Goal: Information Seeking & Learning: Learn about a topic

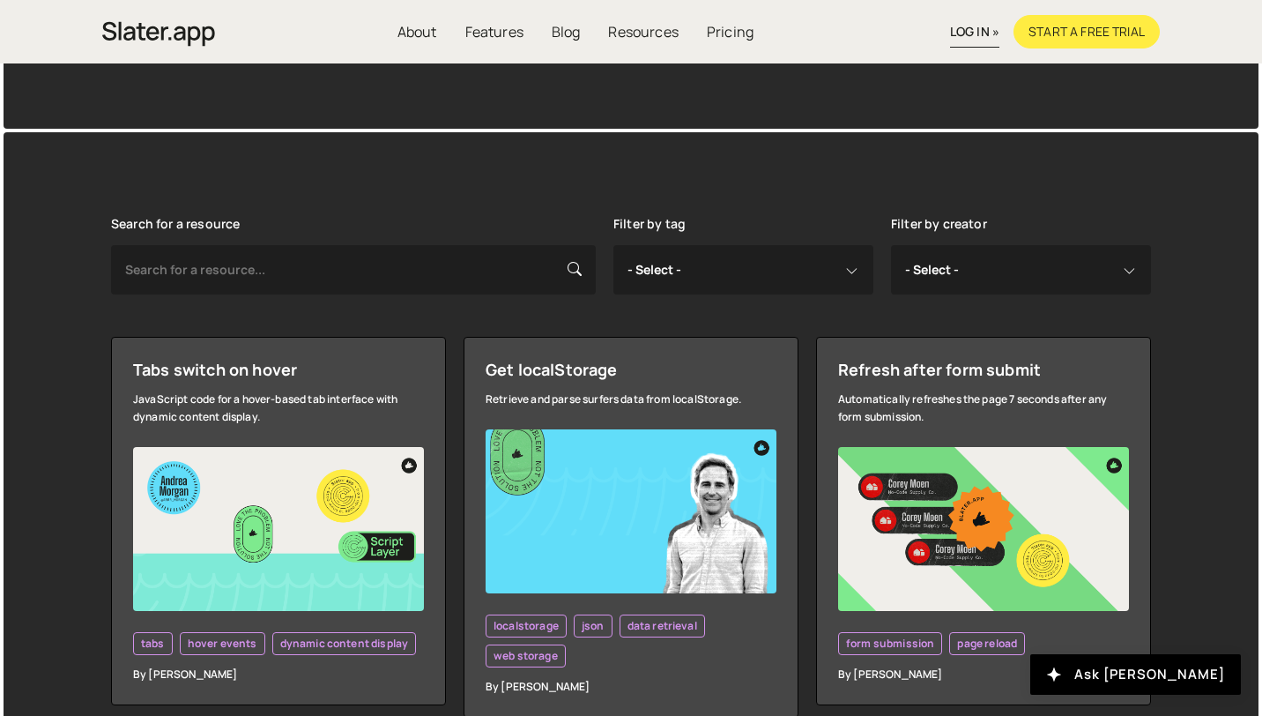
scroll to position [290, 0]
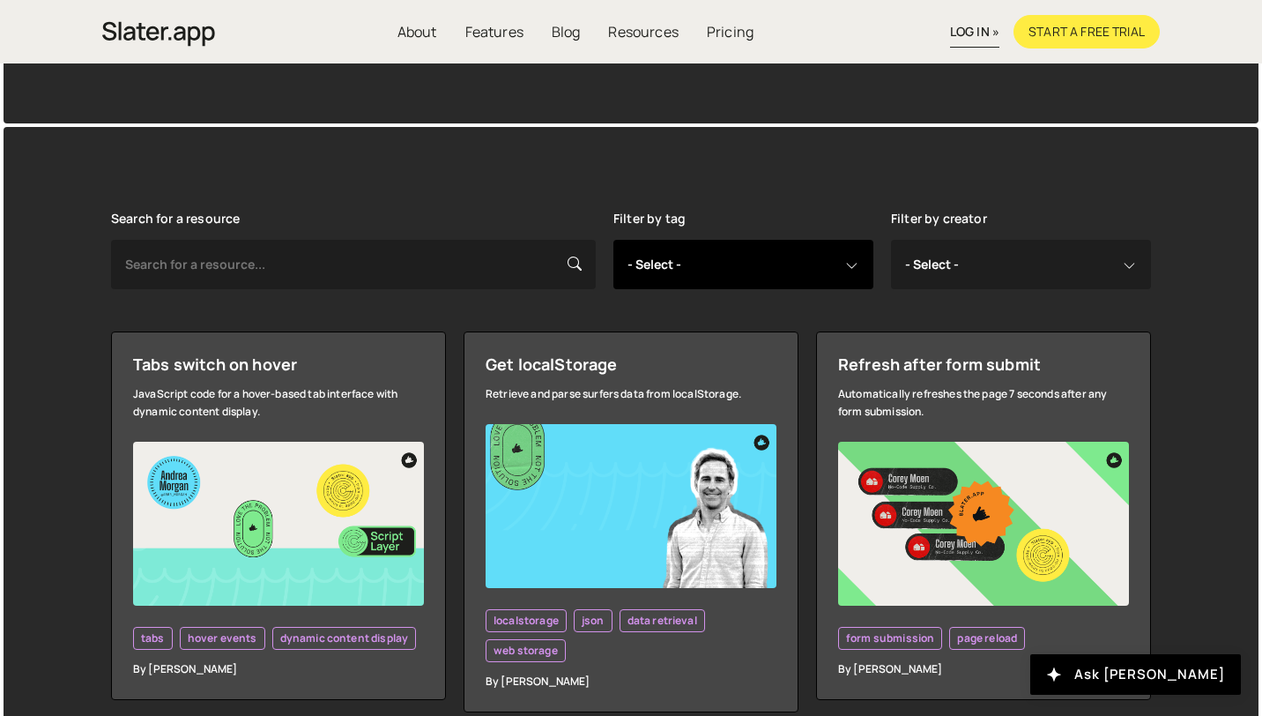
click at [667, 263] on select "- Select - all resources ::selection api american flag animation array filterin…" at bounding box center [743, 264] width 260 height 49
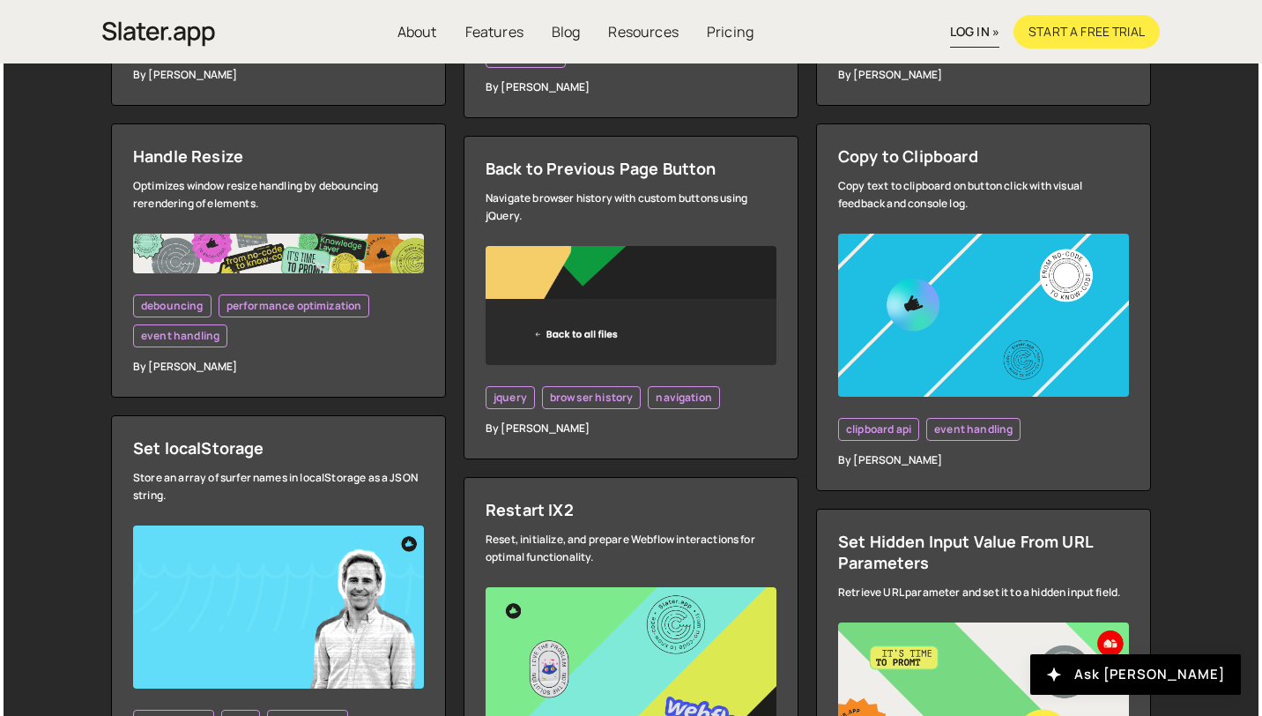
scroll to position [898, 0]
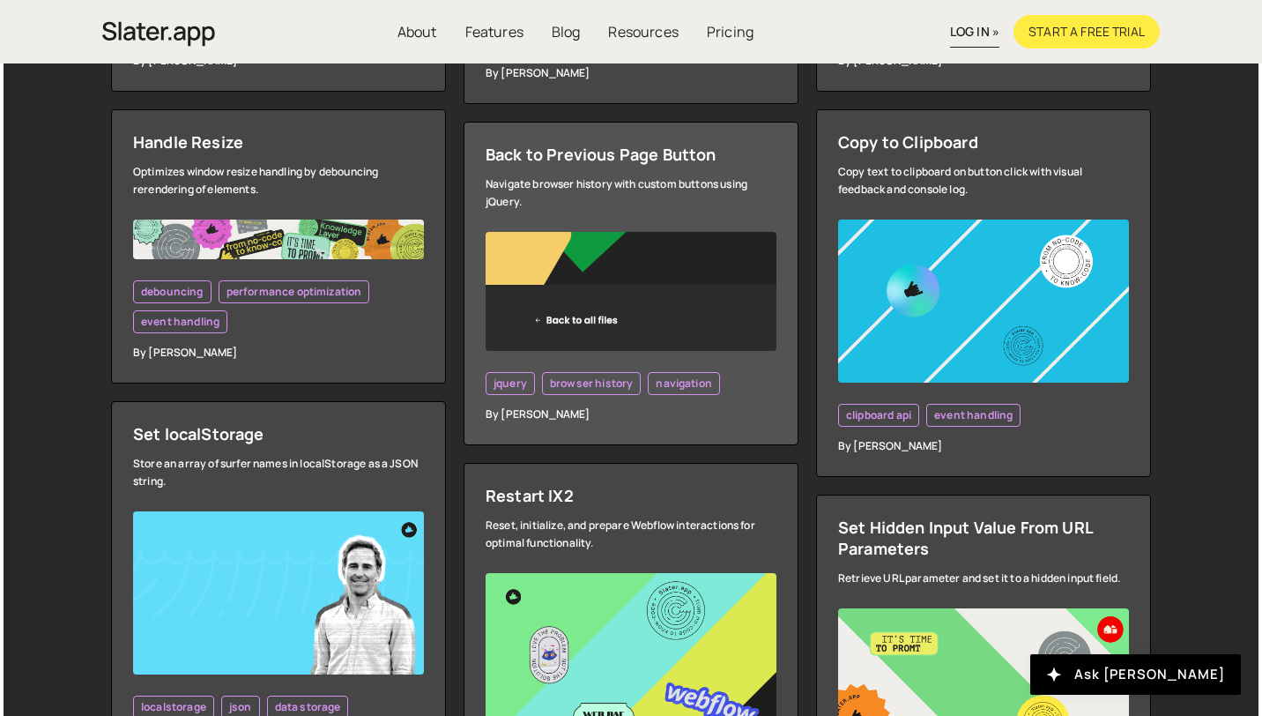
click at [523, 266] on img at bounding box center [631, 291] width 291 height 119
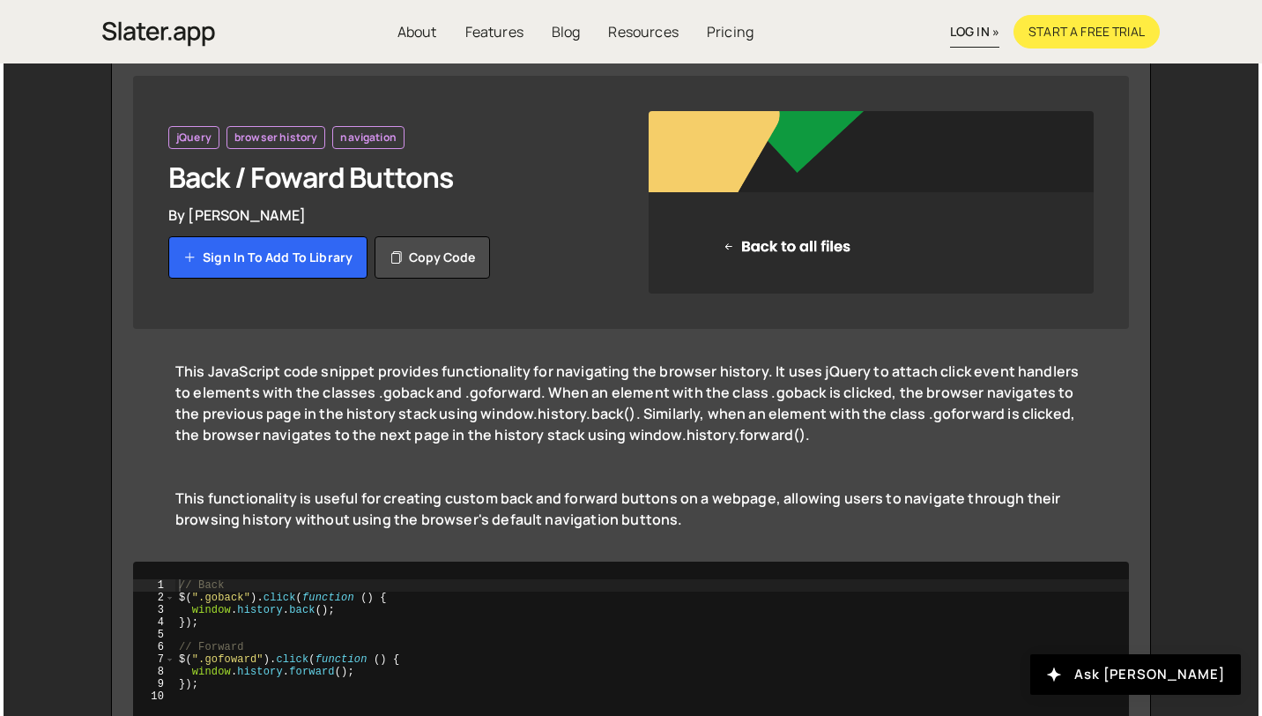
scroll to position [262, 0]
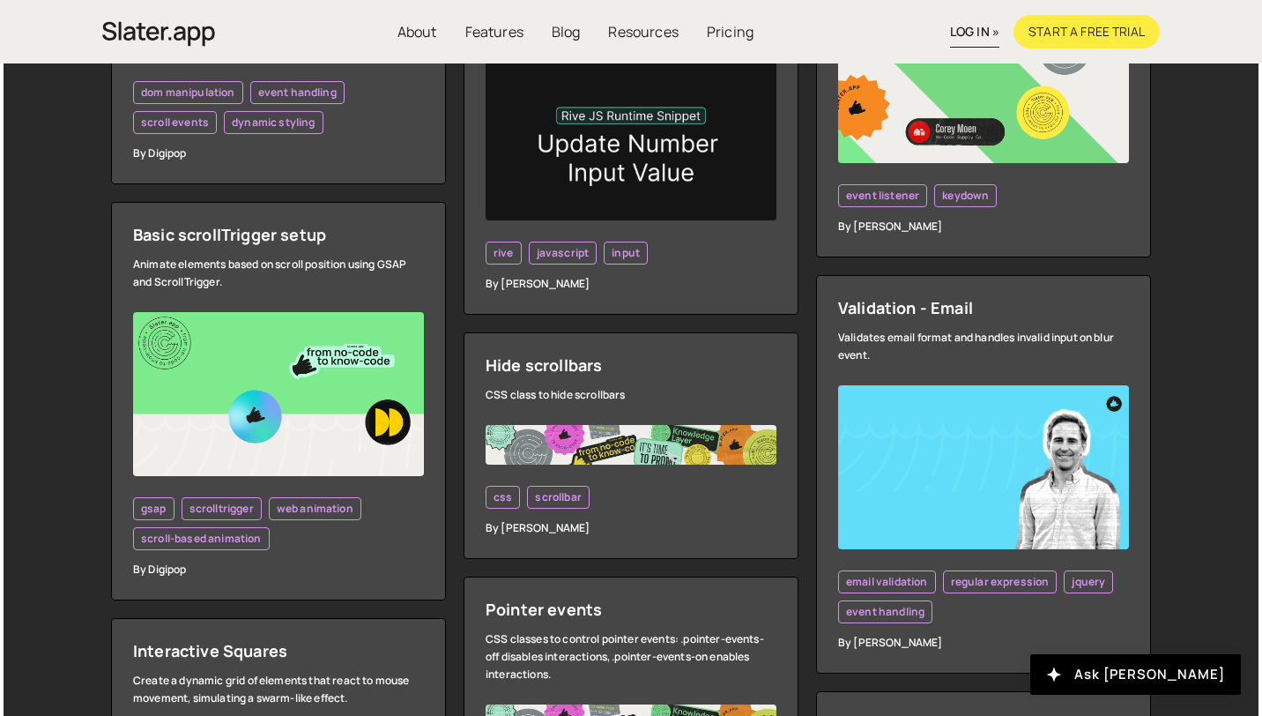
scroll to position [2976, 0]
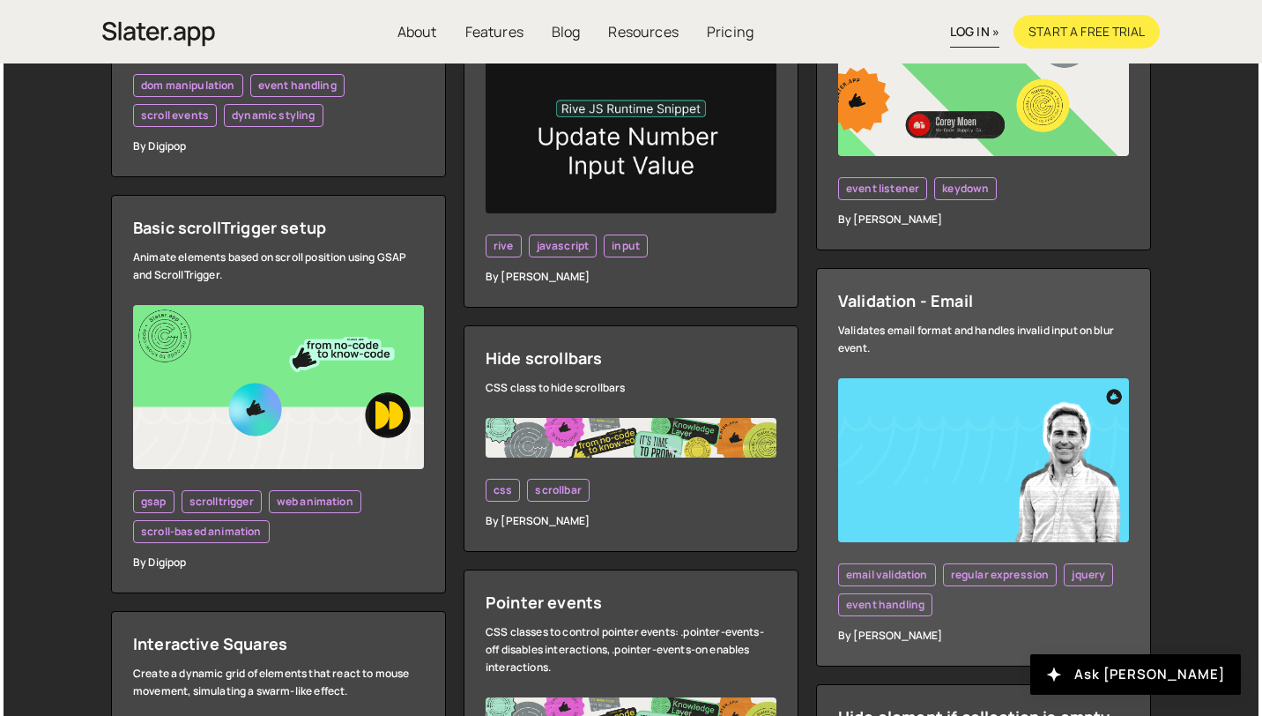
click at [1000, 332] on div "Validates email format and handles invalid input on blur event." at bounding box center [983, 339] width 291 height 35
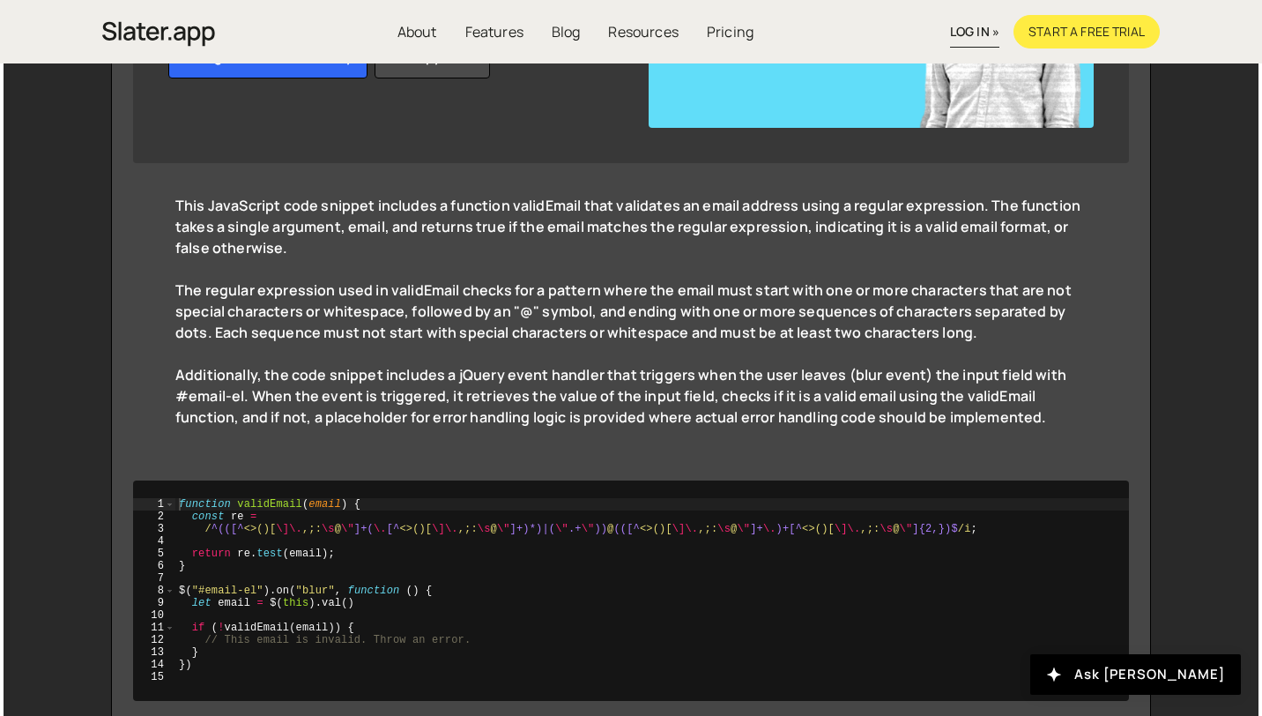
scroll to position [476, 0]
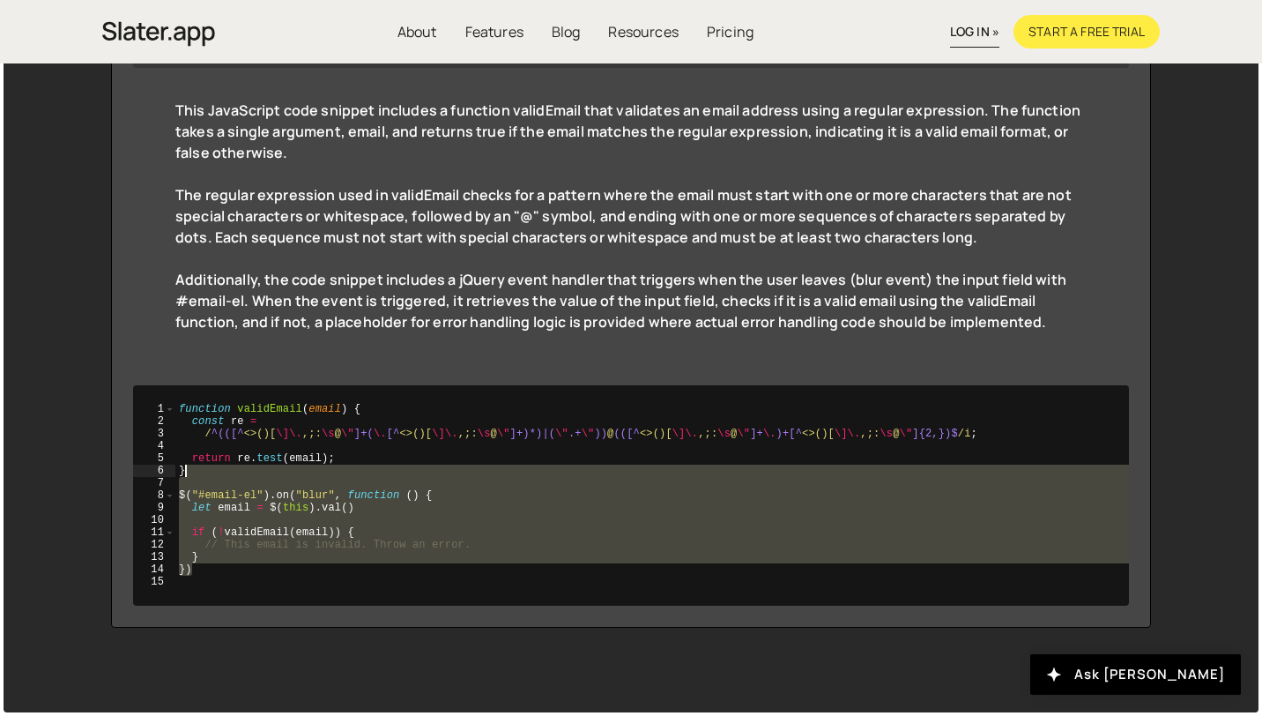
drag, startPoint x: 393, startPoint y: 565, endPoint x: 373, endPoint y: 435, distance: 132.0
click at [374, 435] on div "function validEmail ( email ) { const re = / ^(([^ <>()[ \]\. ,;: \s @ \" ]+( \…" at bounding box center [652, 508] width 954 height 210
type textarea "/^(([^<>()[\]\.,;:\s@\"]+(\.[^<>()[\]\.,;:\s@\"]+)*)|(\".+\"))@(([^<>()[\]\.,;:…"
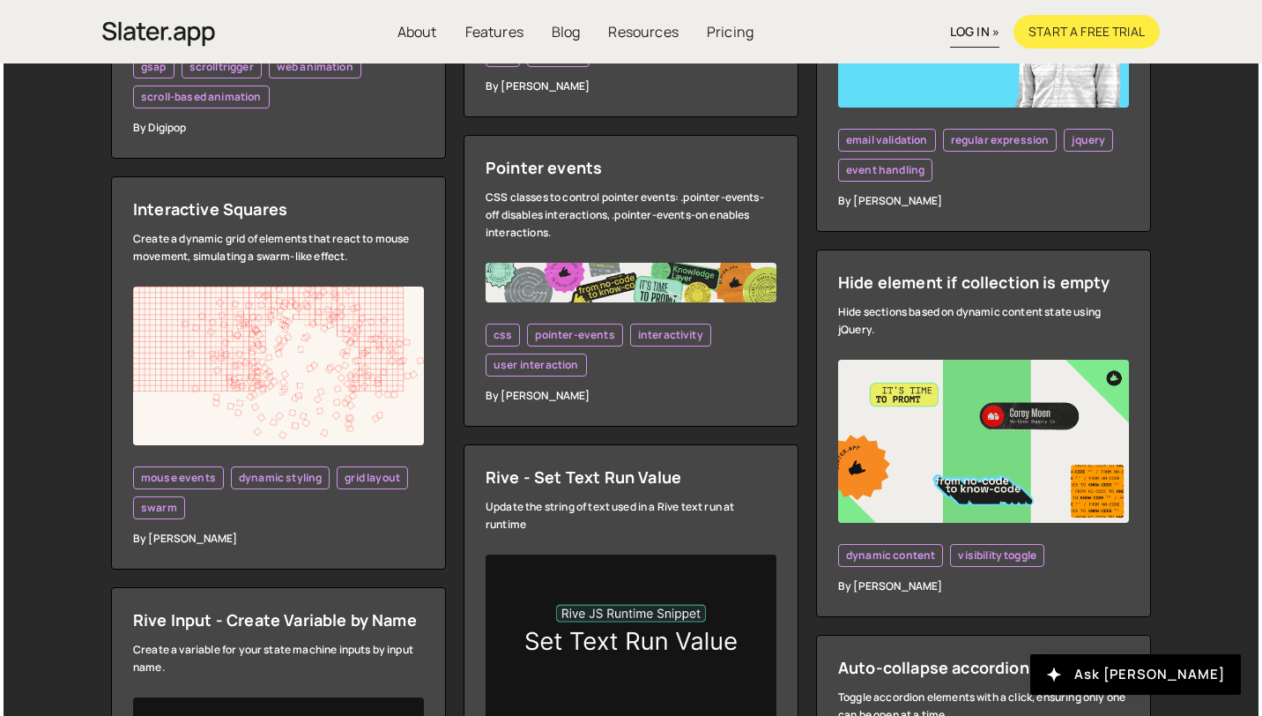
scroll to position [3403, 0]
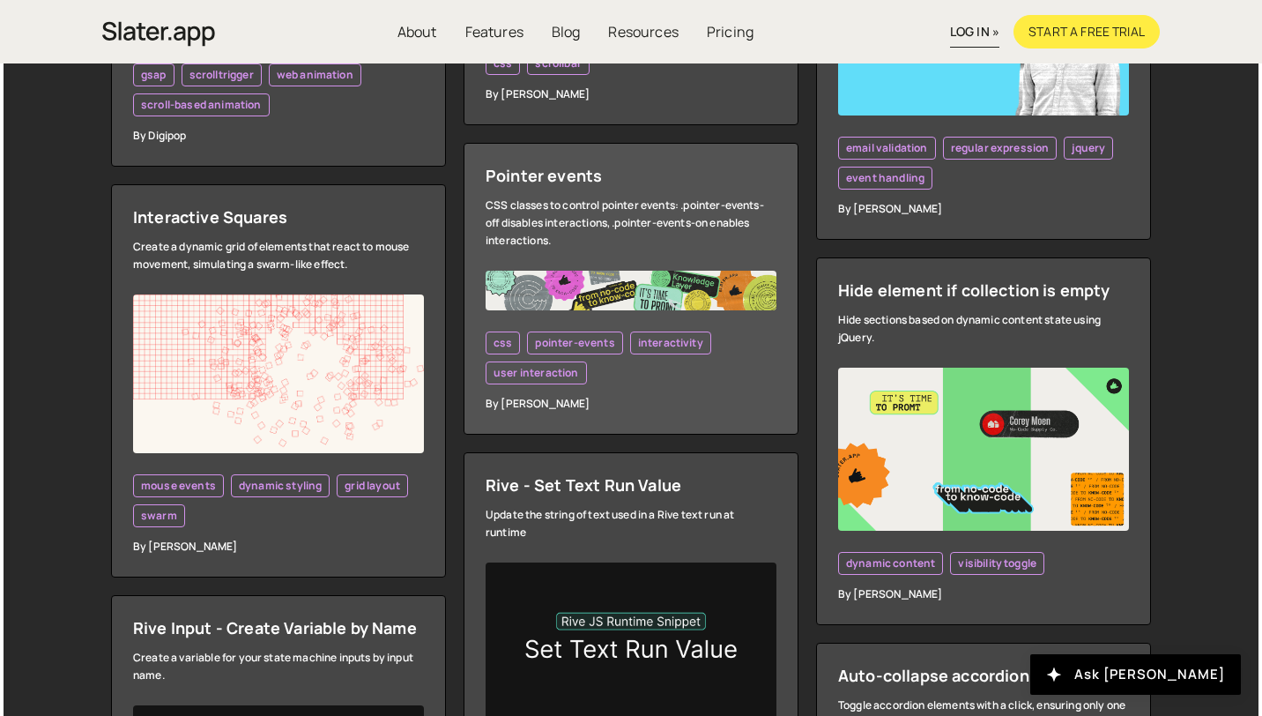
click at [607, 249] on div "CSS classes to control pointer events: .pointer-events-off disables interaction…" at bounding box center [631, 223] width 291 height 53
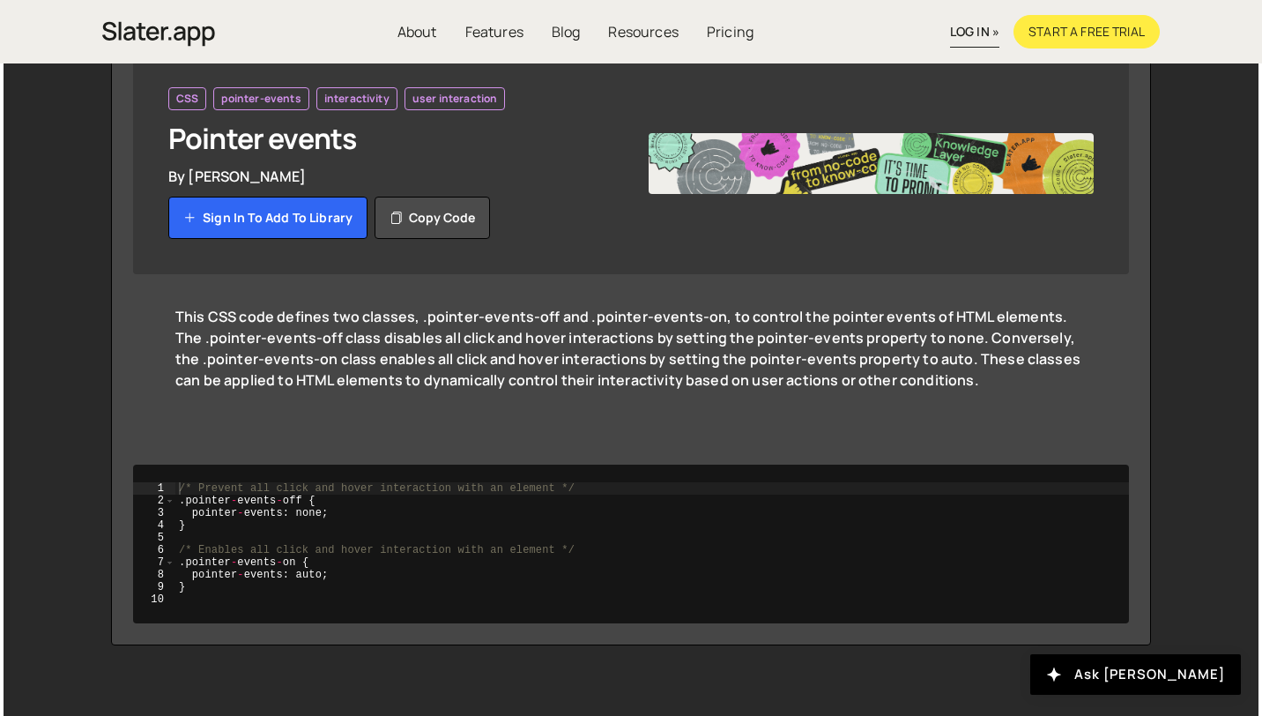
scroll to position [189, 0]
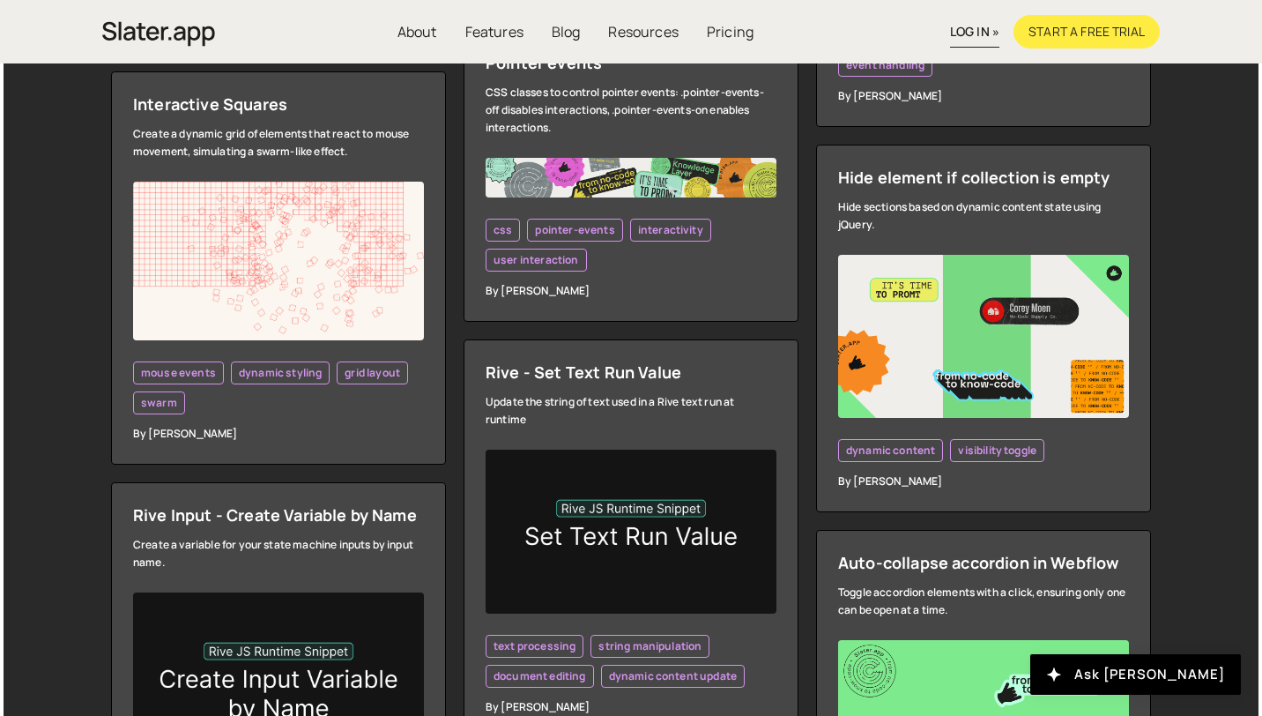
scroll to position [3513, 0]
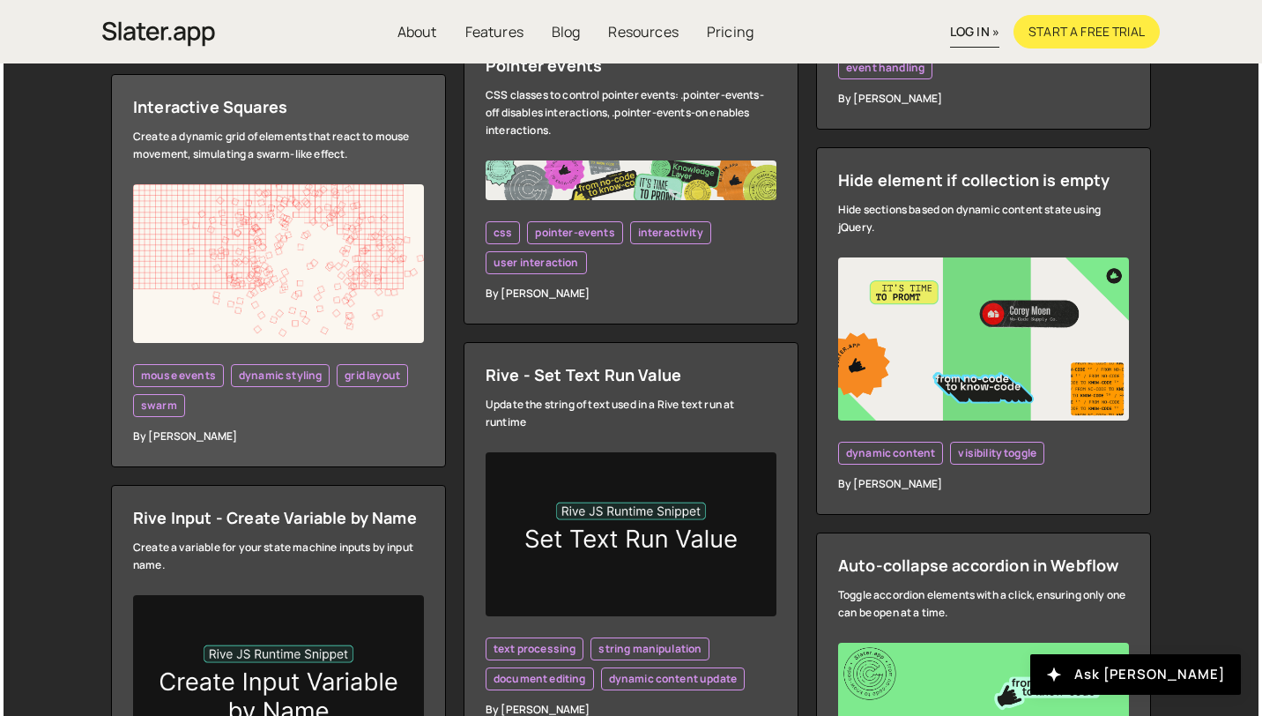
click at [327, 149] on div "Create a dynamic grid of elements that react to mouse movement, simulating a sw…" at bounding box center [278, 145] width 291 height 35
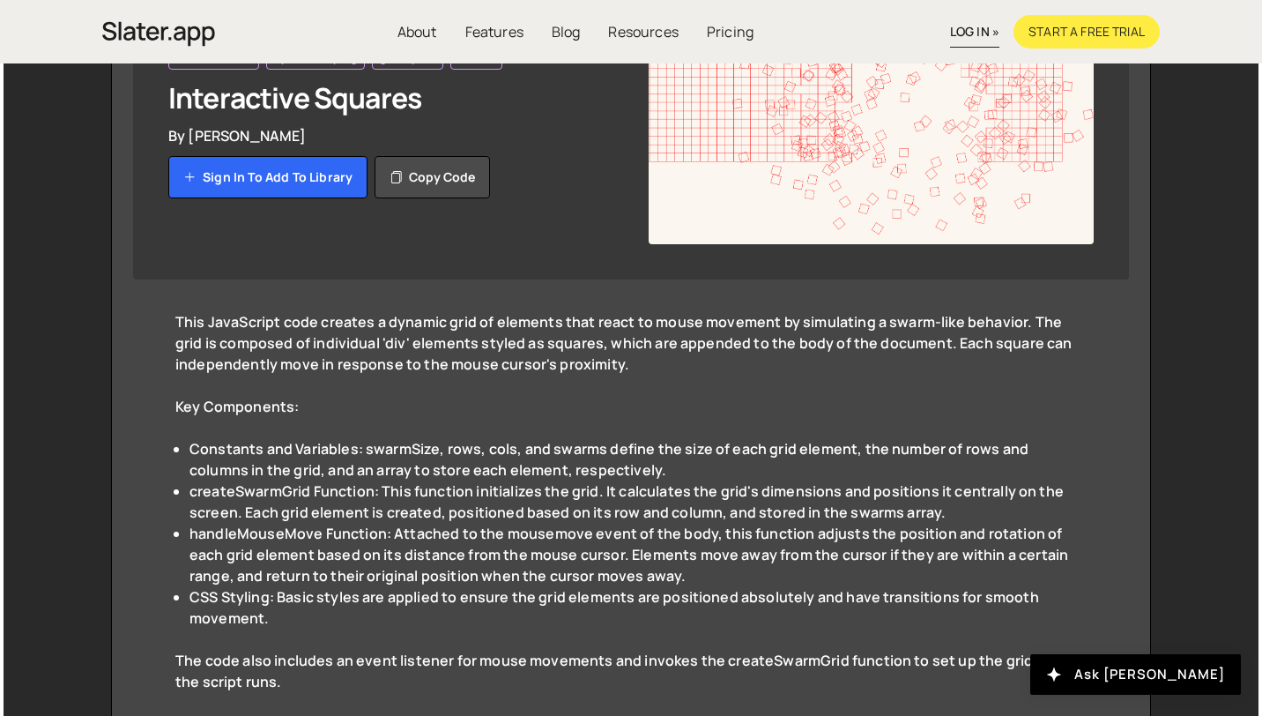
scroll to position [248, 0]
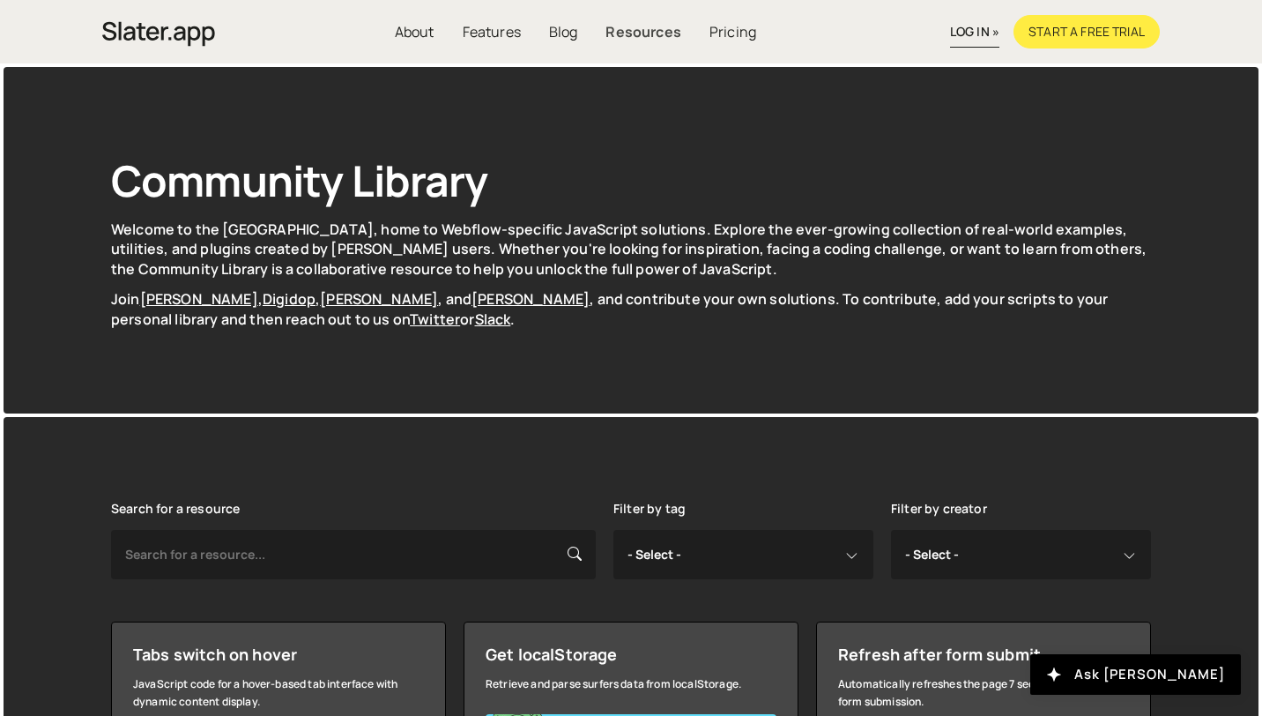
click at [644, 30] on link "Resources" at bounding box center [642, 31] width 103 height 33
